Goal: Obtain resource: Download file/media

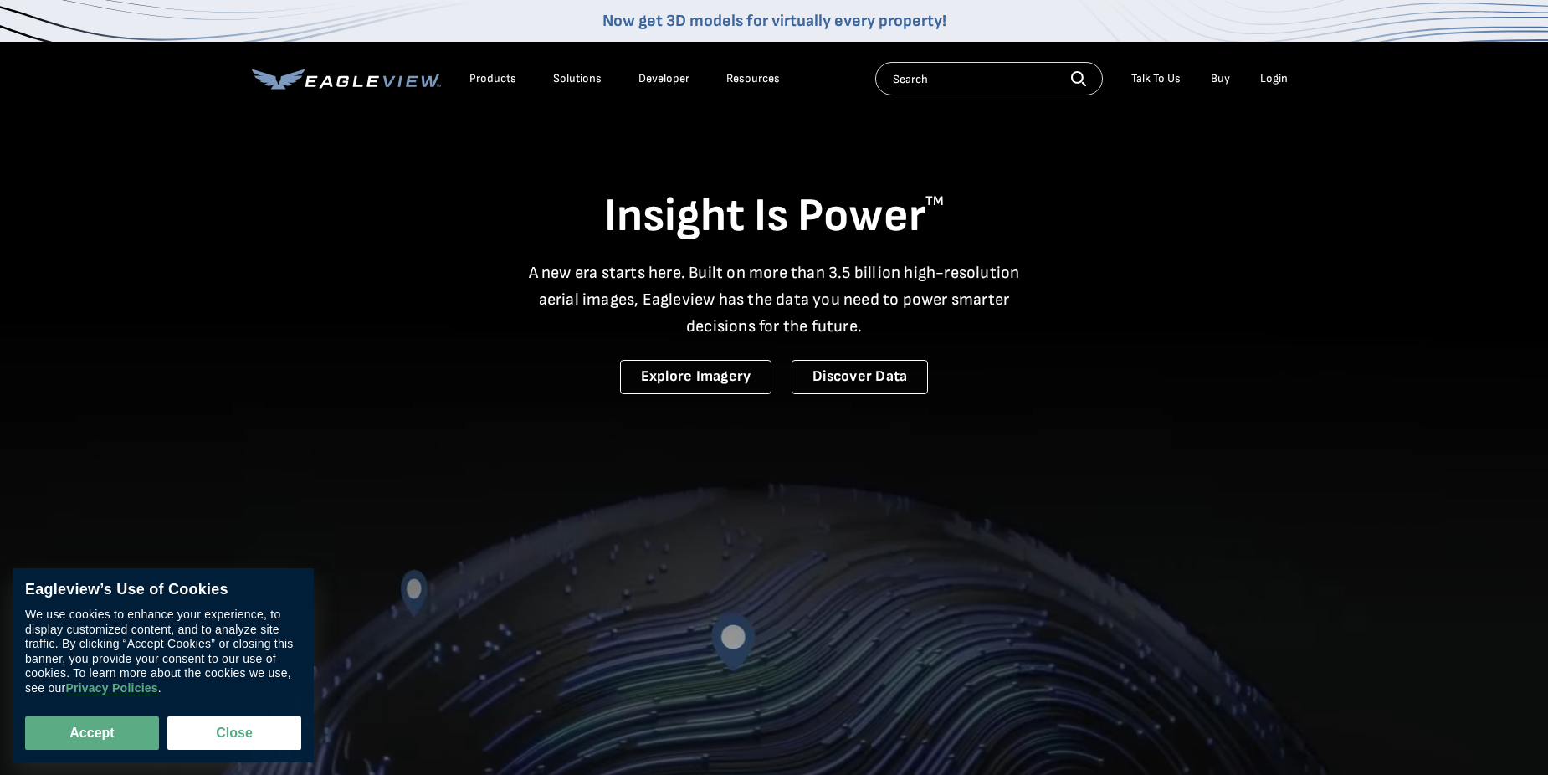
click at [1269, 70] on li "Login" at bounding box center [1274, 78] width 44 height 25
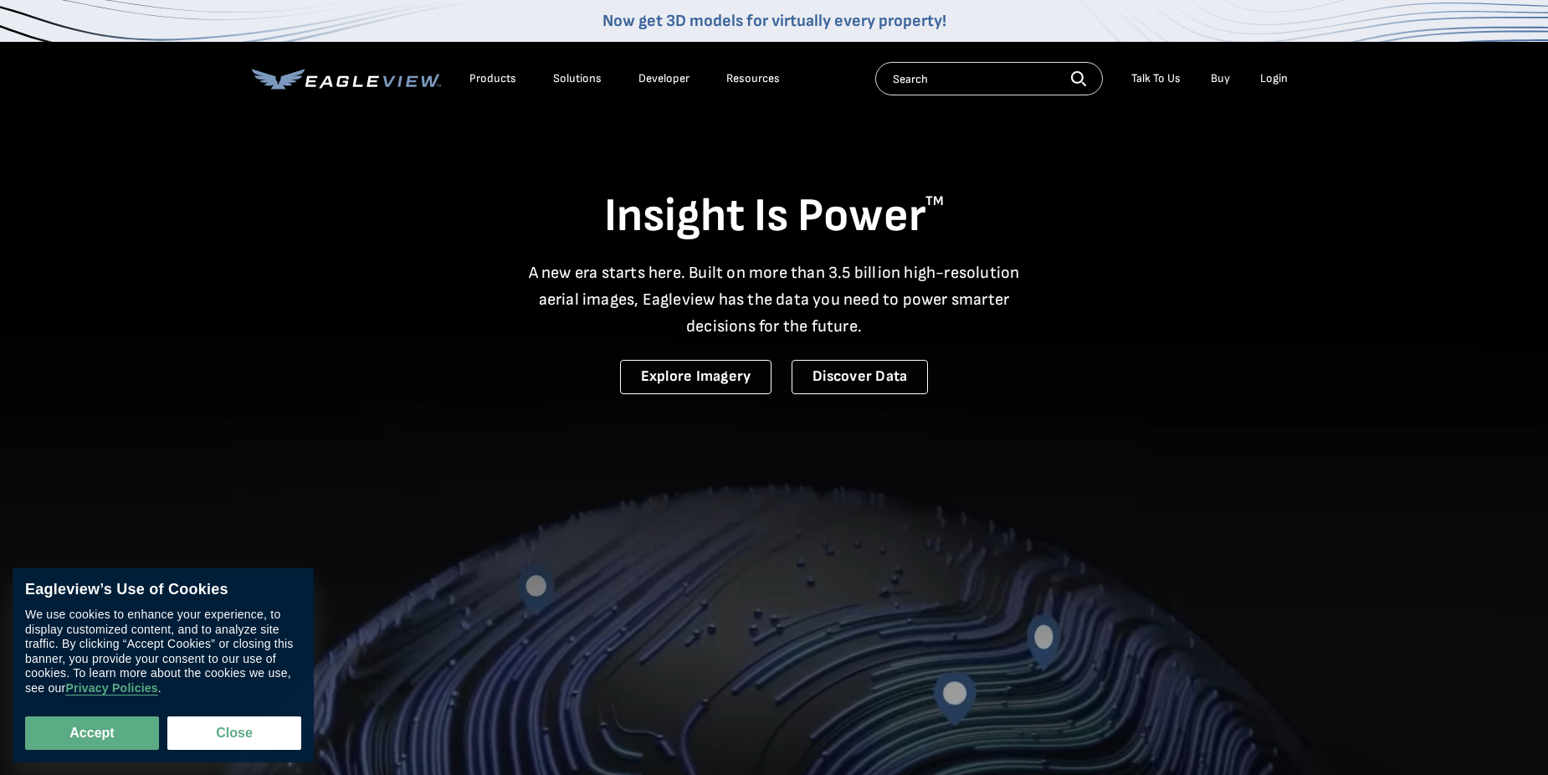
click at [1271, 75] on div "Login" at bounding box center [1274, 78] width 28 height 15
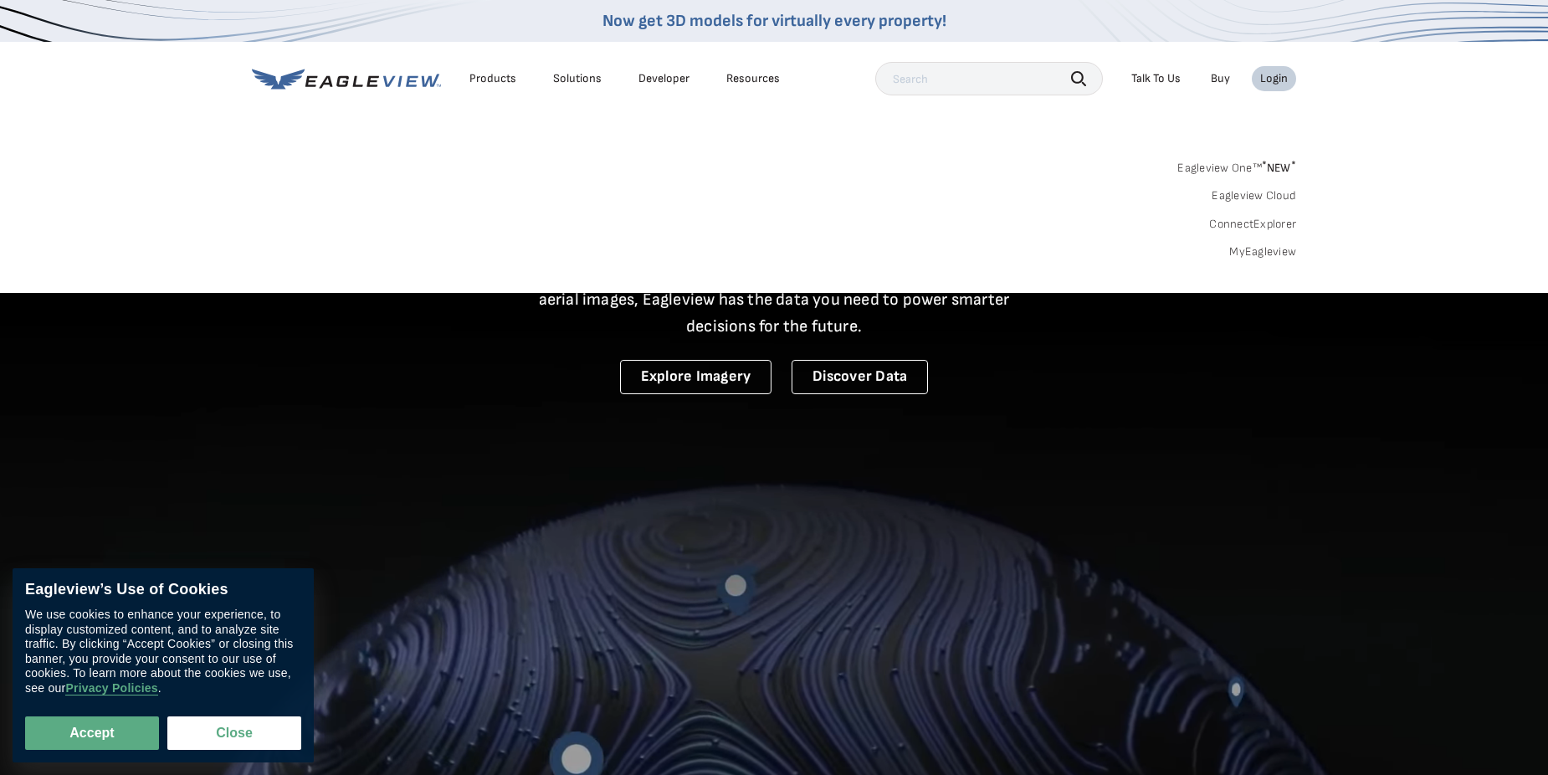
click at [1251, 252] on link "MyEagleview" at bounding box center [1262, 251] width 67 height 15
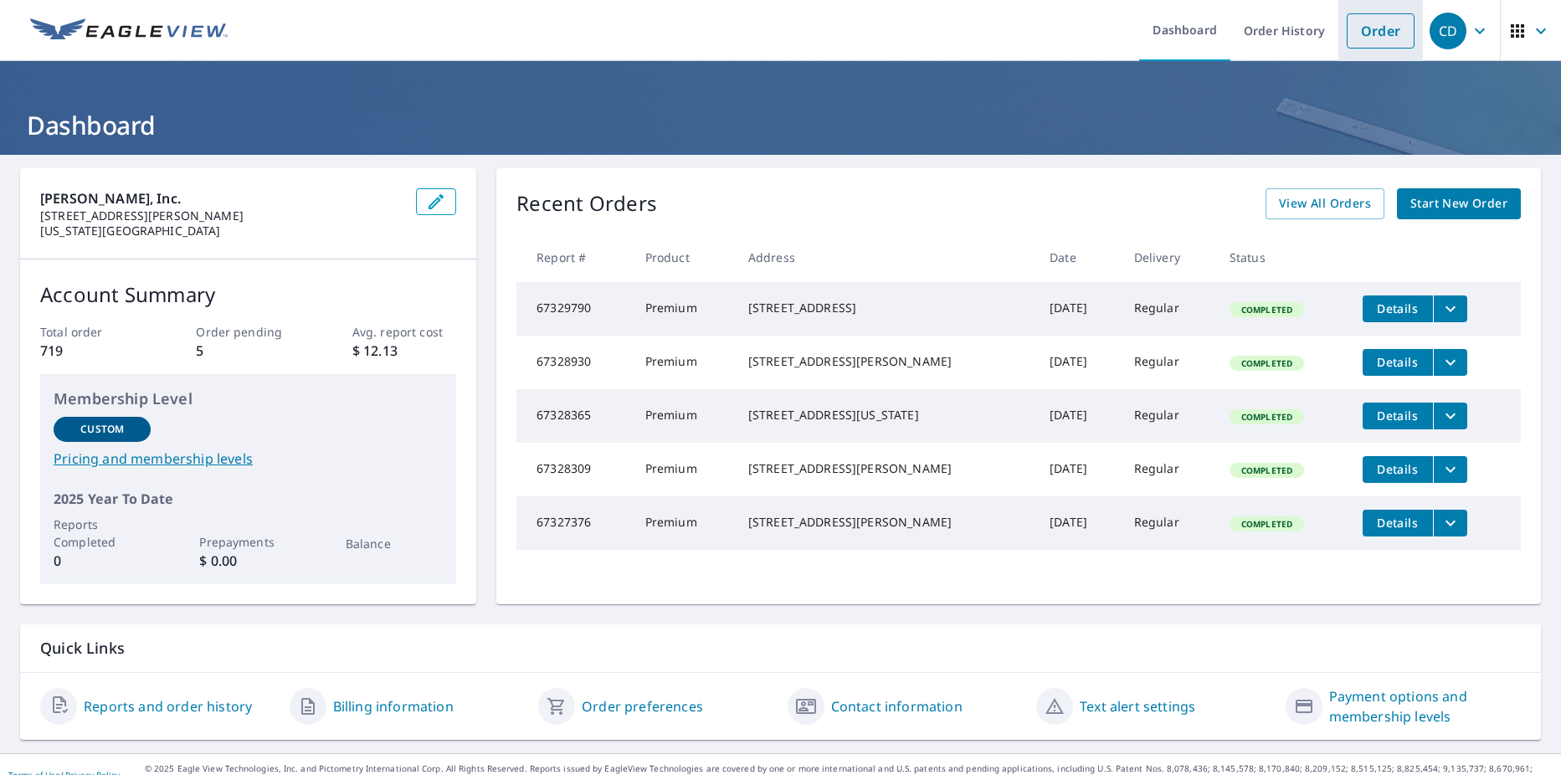
click at [1347, 37] on link "Order" at bounding box center [1381, 30] width 68 height 35
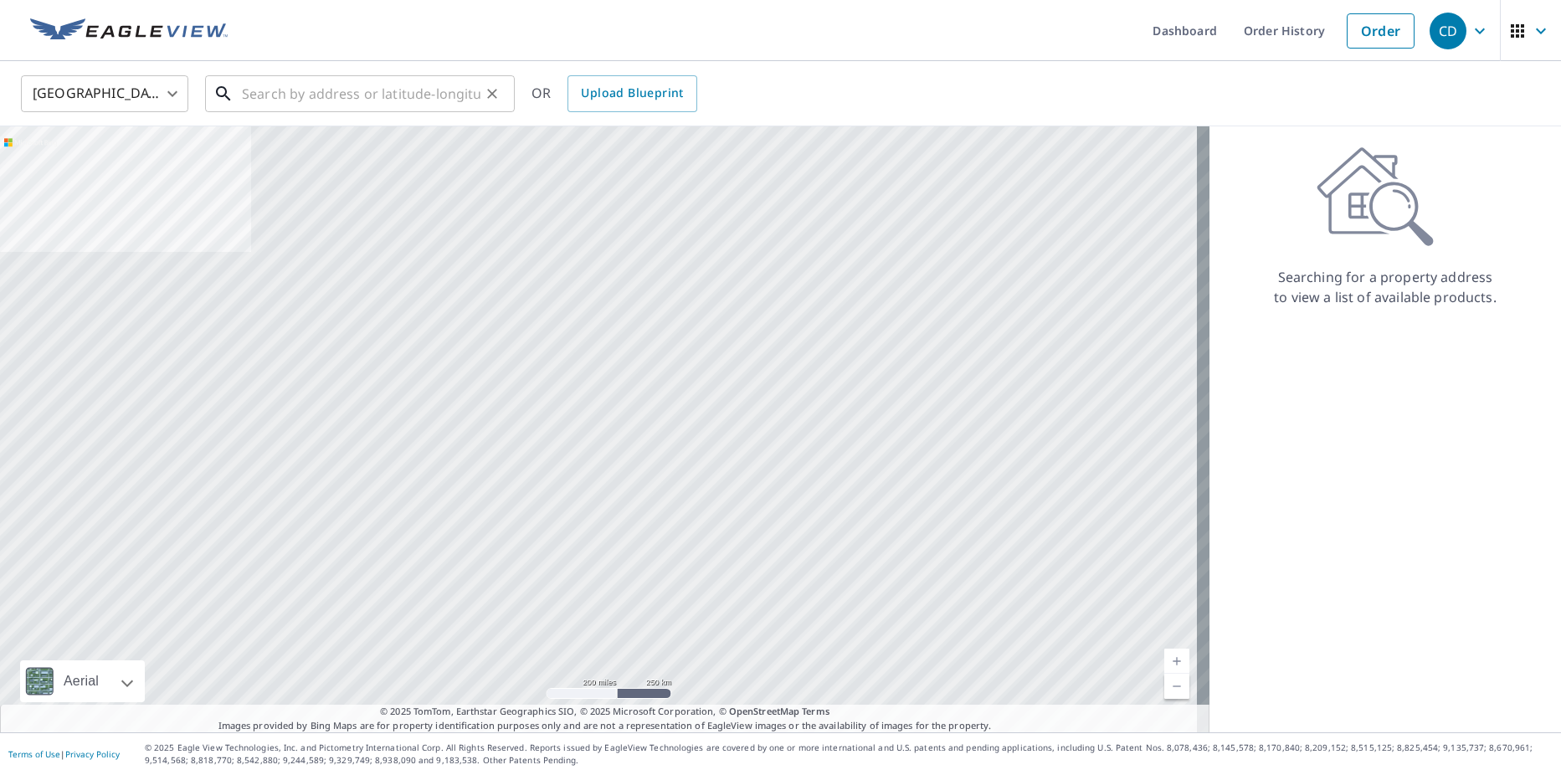
click at [404, 90] on input "text" at bounding box center [361, 93] width 239 height 47
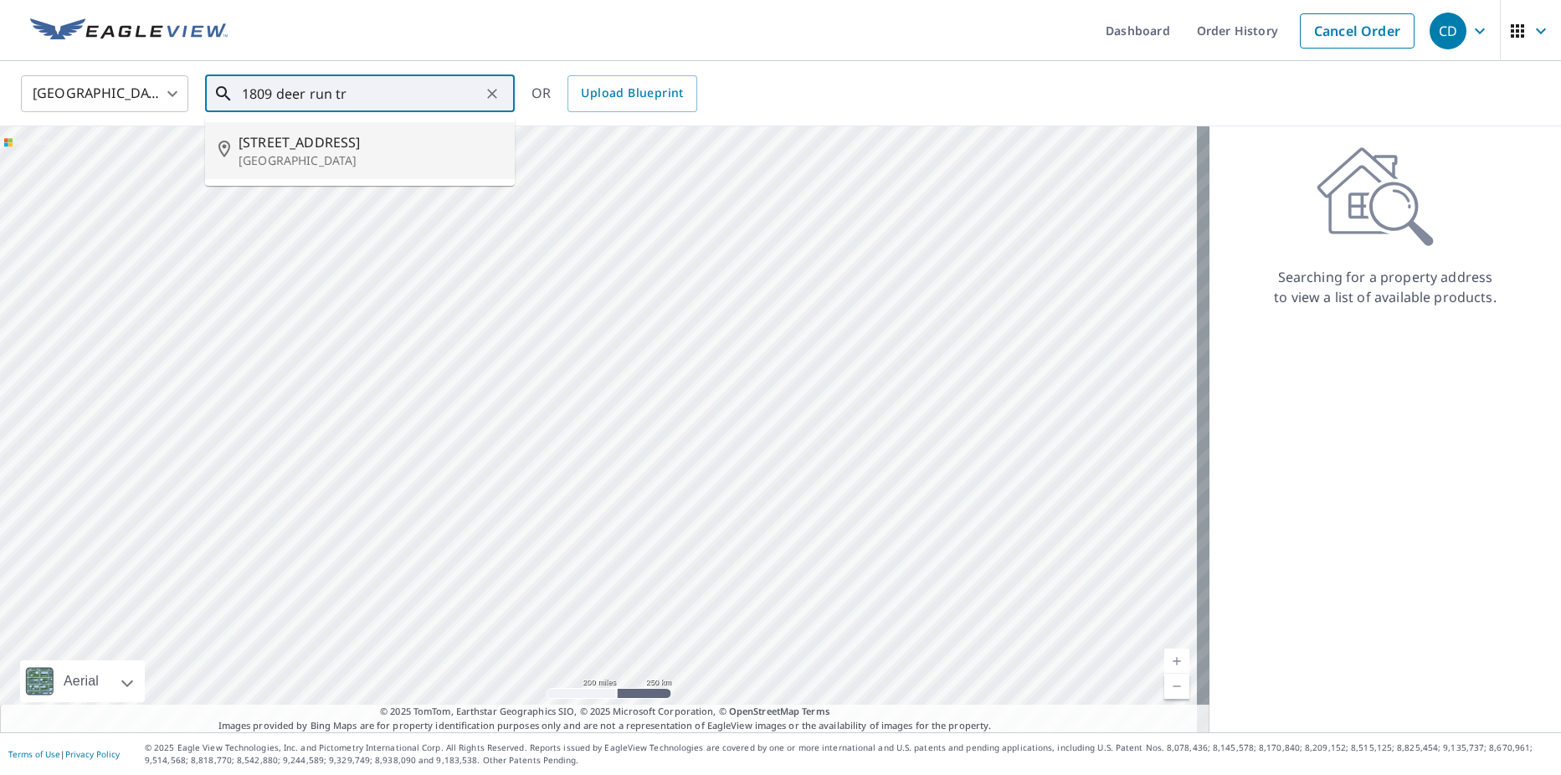
click at [346, 156] on p "Pacific, MO 63069" at bounding box center [370, 160] width 263 height 17
type input "1809 Deer Run Trl Pacific, MO 63069"
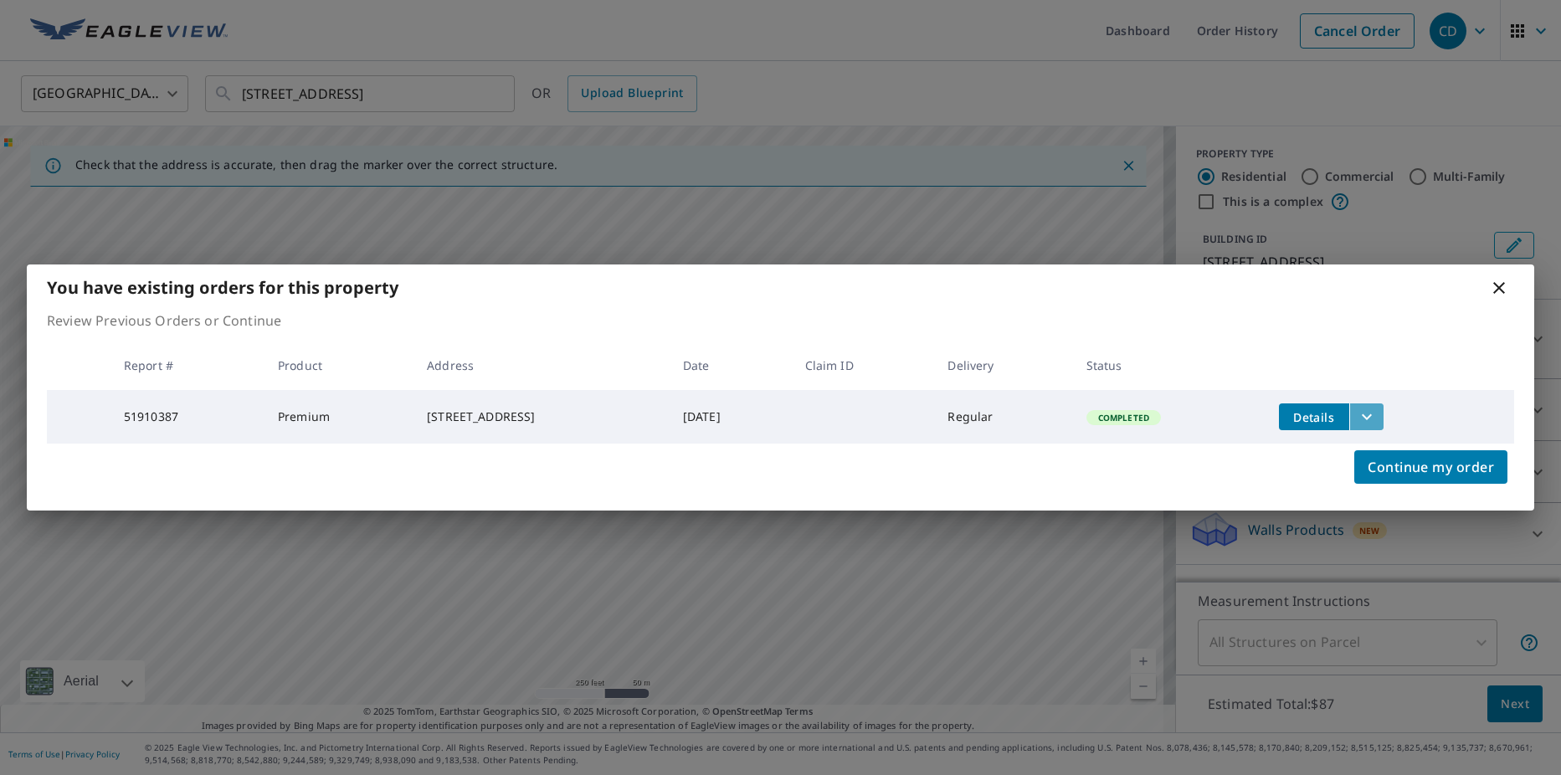
click at [1366, 419] on icon "filesDropdownBtn-51910387" at bounding box center [1367, 417] width 20 height 20
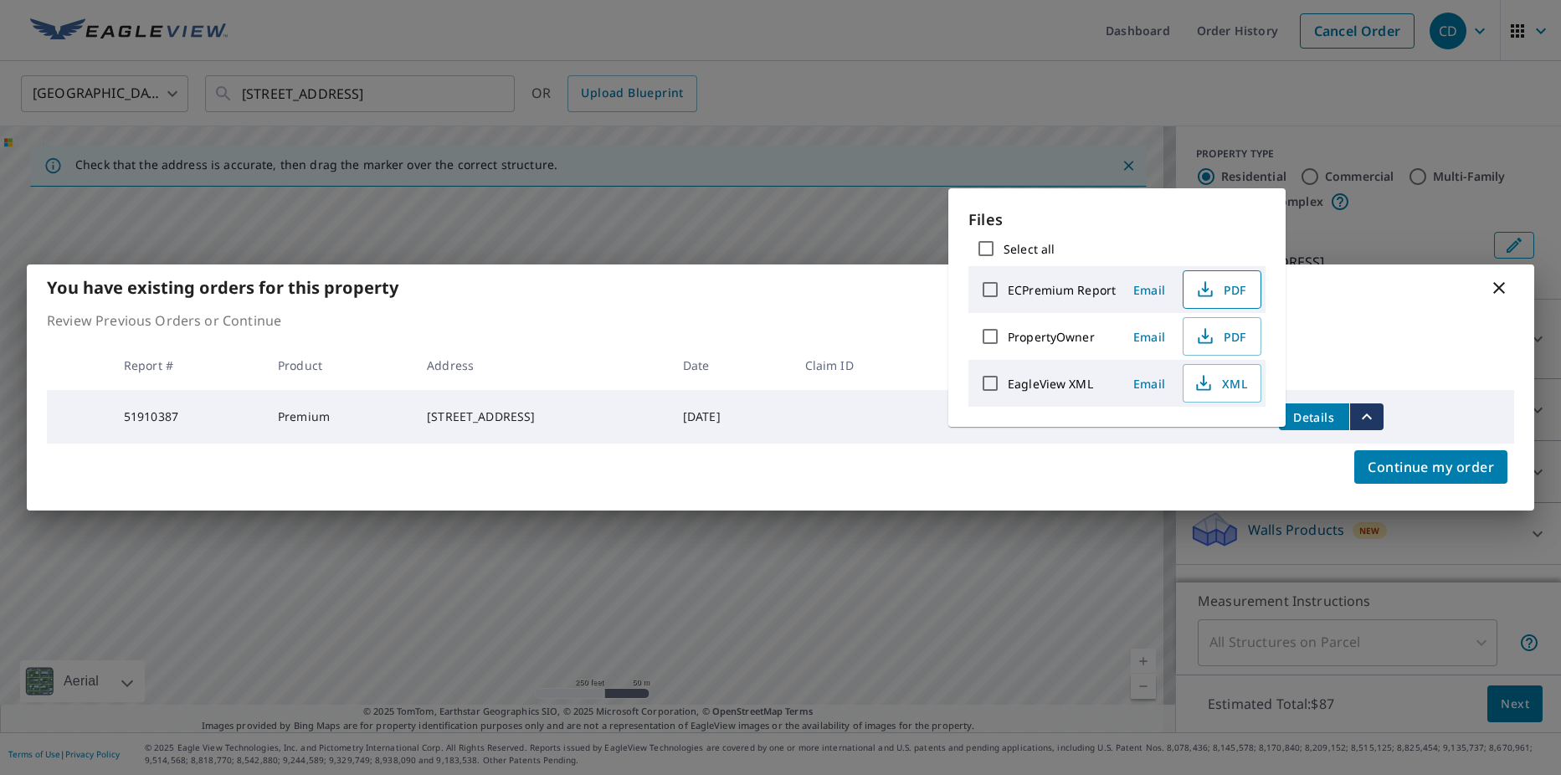
click at [1224, 290] on span "PDF" at bounding box center [1220, 290] width 54 height 20
